Goal: Transaction & Acquisition: Subscribe to service/newsletter

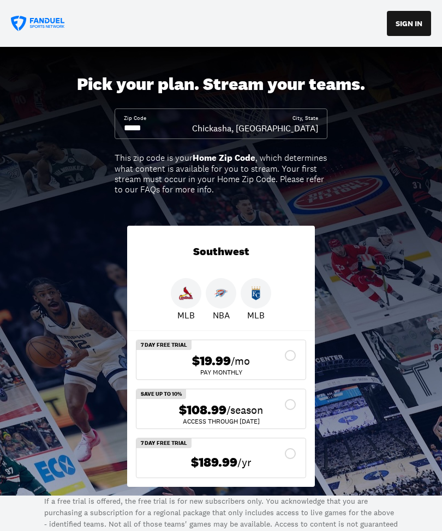
click at [293, 406] on div "$108.99 /season" at bounding box center [221, 410] width 152 height 16
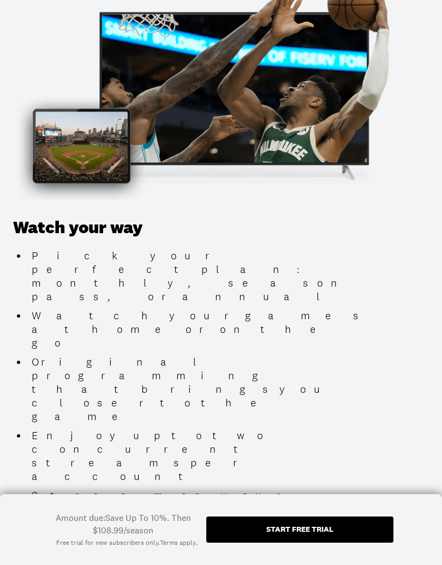
scroll to position [1328, 0]
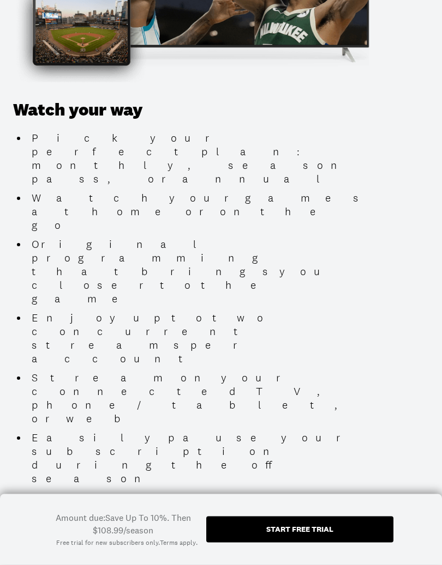
scroll to position [1438, 0]
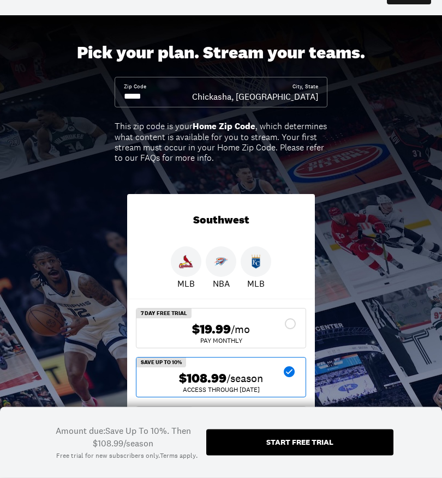
scroll to position [0, 0]
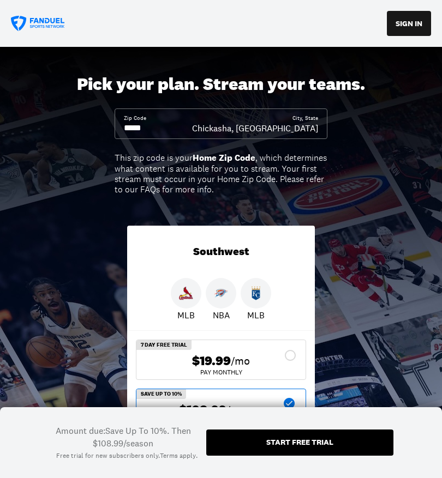
click at [160, 124] on input at bounding box center [158, 128] width 68 height 12
click at [172, 124] on input at bounding box center [158, 128] width 68 height 12
click at [170, 127] on input at bounding box center [158, 128] width 68 height 12
click at [171, 126] on input at bounding box center [158, 128] width 68 height 12
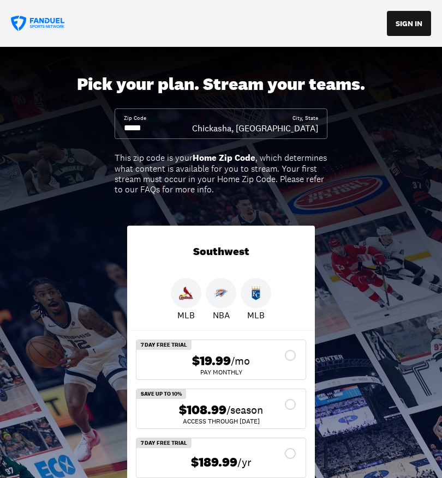
type input "*****"
click at [311, 134] on div "Chickasha, [GEOGRAPHIC_DATA]" at bounding box center [255, 128] width 126 height 12
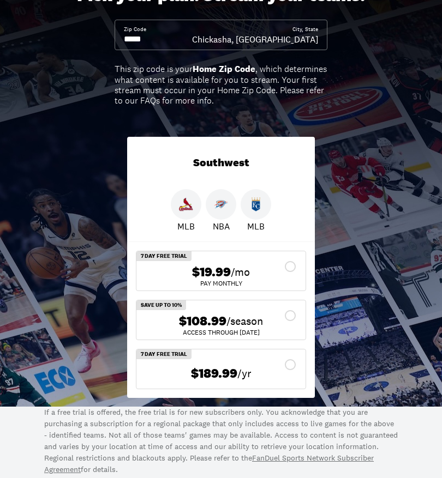
scroll to position [88, 0]
click at [184, 209] on img at bounding box center [186, 205] width 14 height 14
click at [226, 209] on img at bounding box center [221, 205] width 14 height 14
click at [305, 317] on label "Save Up To 10% $108.99 /season ACCESS THROUGH [DATE]" at bounding box center [221, 320] width 170 height 40
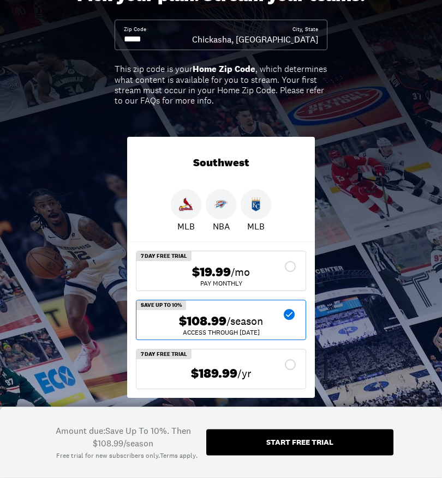
scroll to position [89, 0]
click at [290, 313] on div "$108.99 /season" at bounding box center [221, 321] width 152 height 16
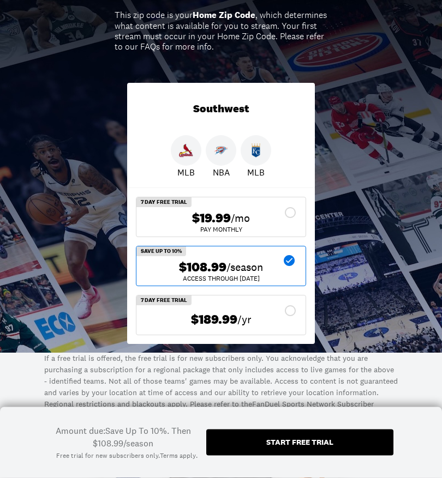
scroll to position [141, 0]
